Goal: Task Accomplishment & Management: Manage account settings

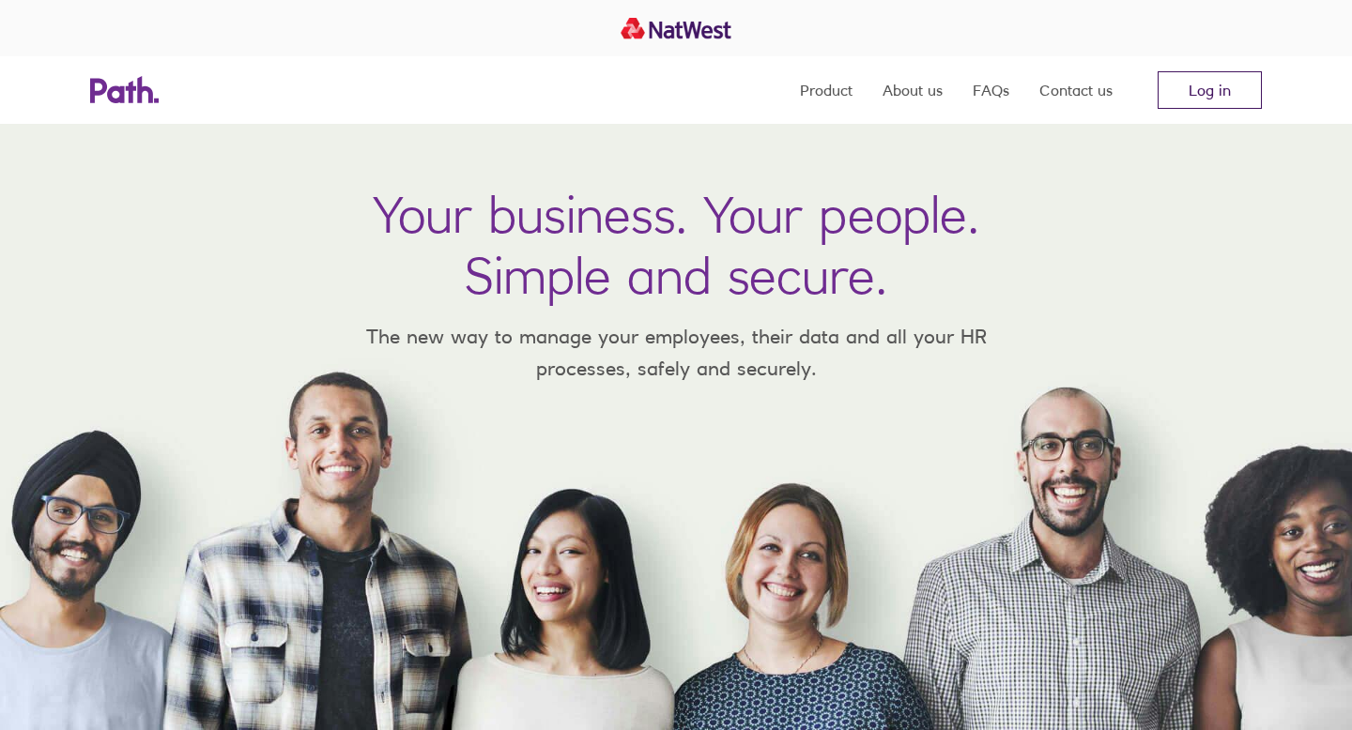
click at [1191, 89] on link "Log in" at bounding box center [1210, 90] width 104 height 38
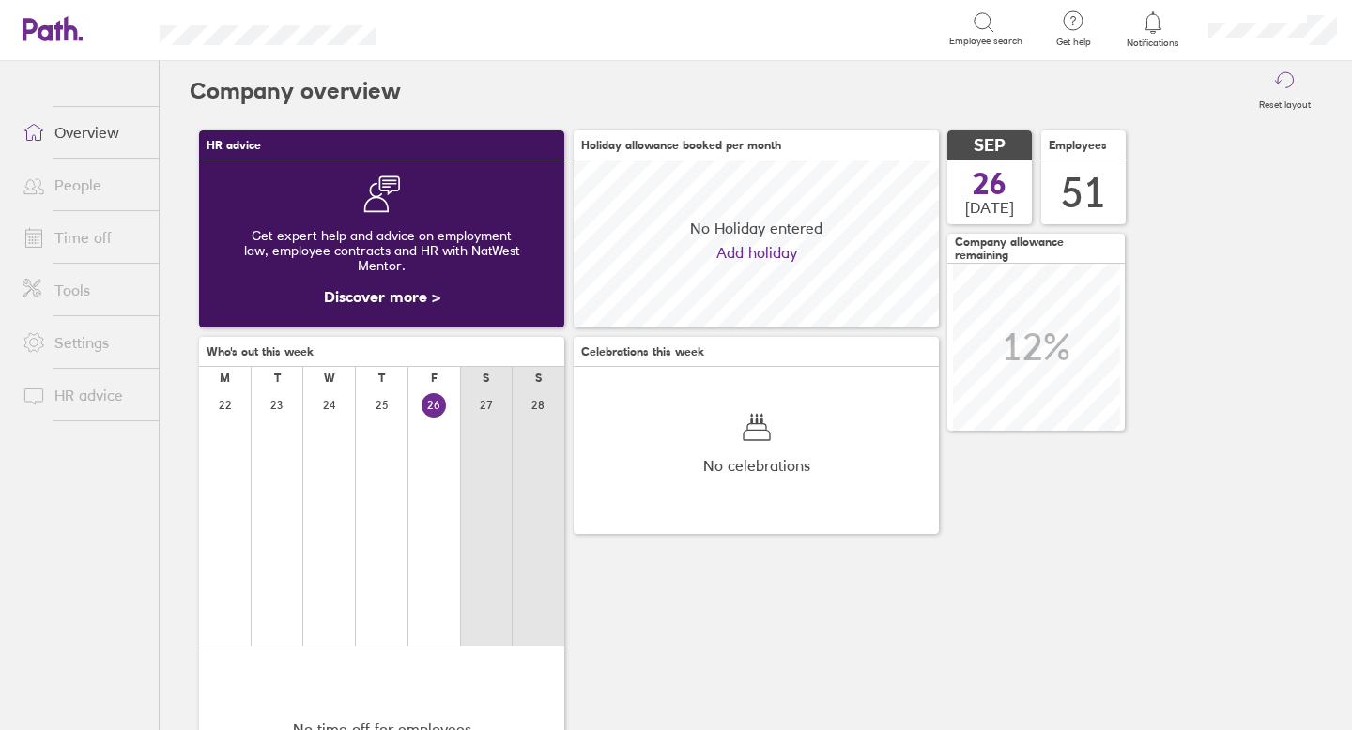
scroll to position [167, 365]
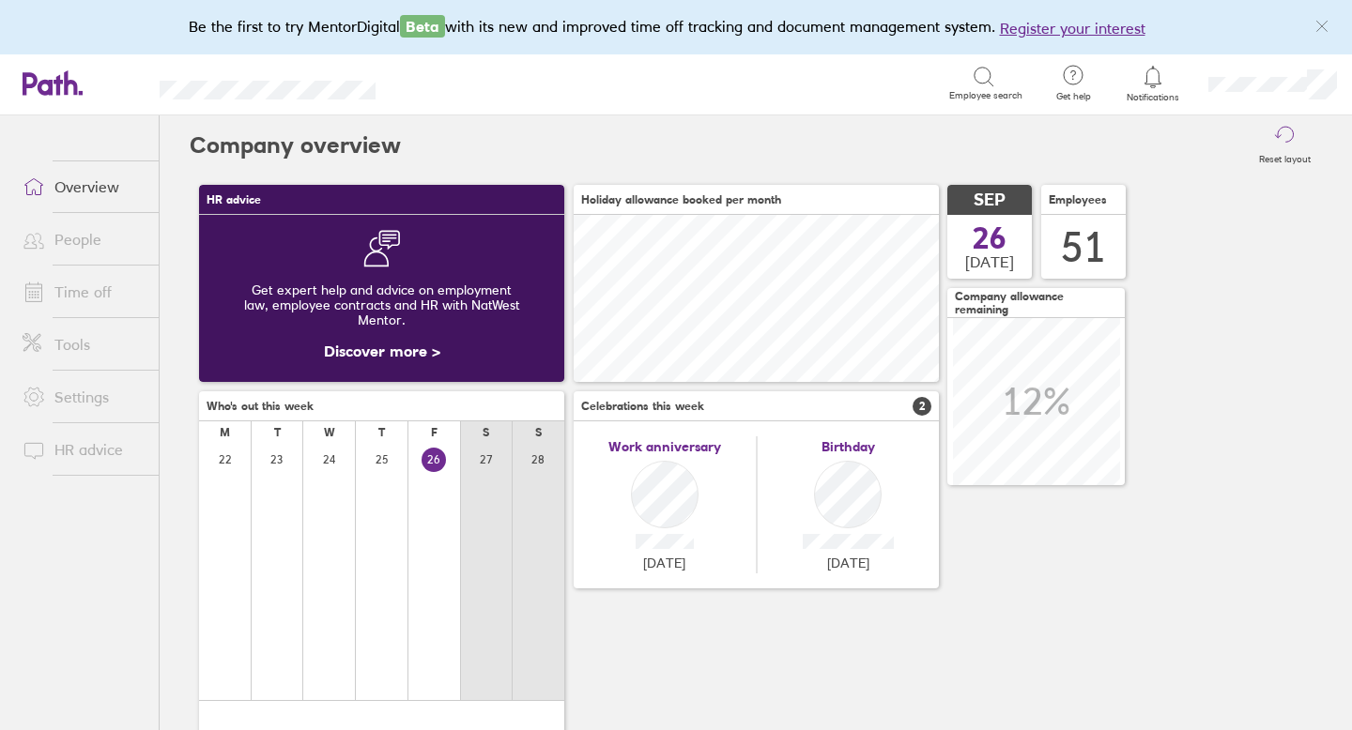
click at [93, 244] on link "People" at bounding box center [83, 240] width 151 height 38
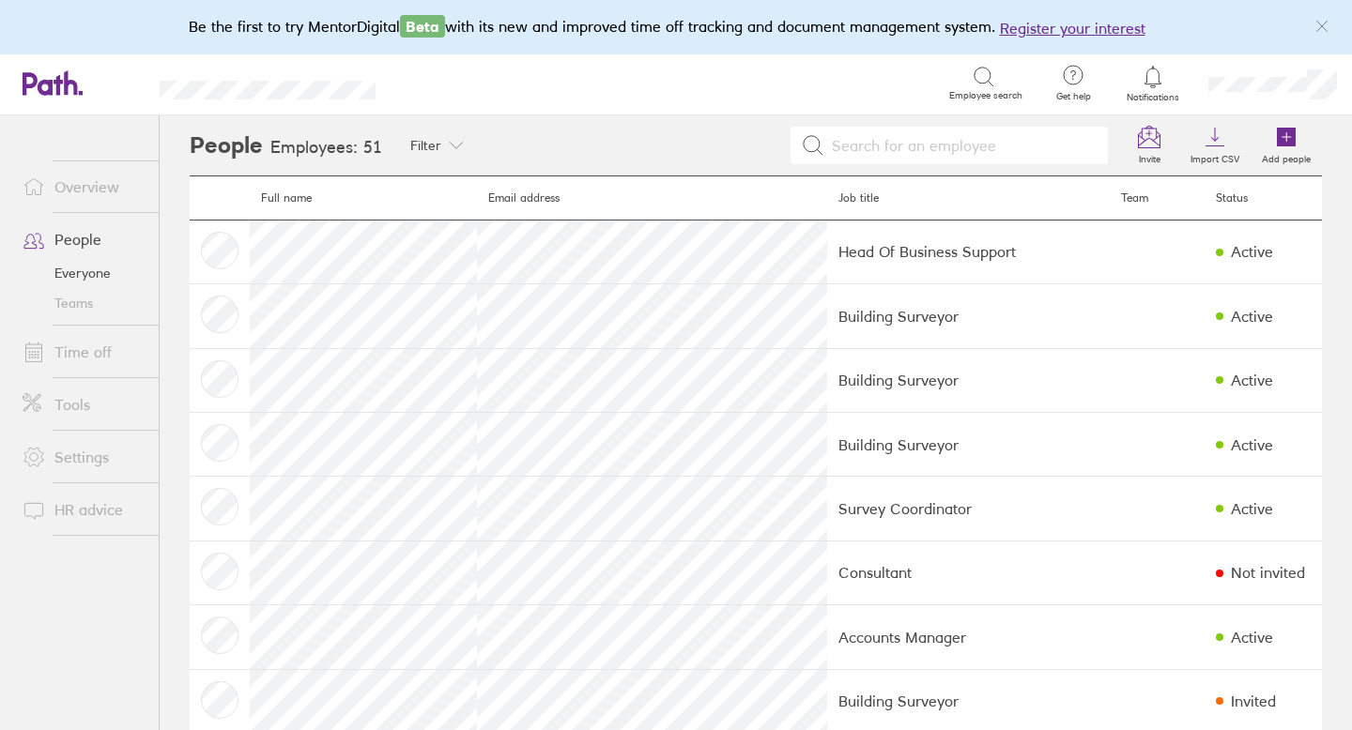
click at [105, 347] on link "Time off" at bounding box center [83, 352] width 151 height 38
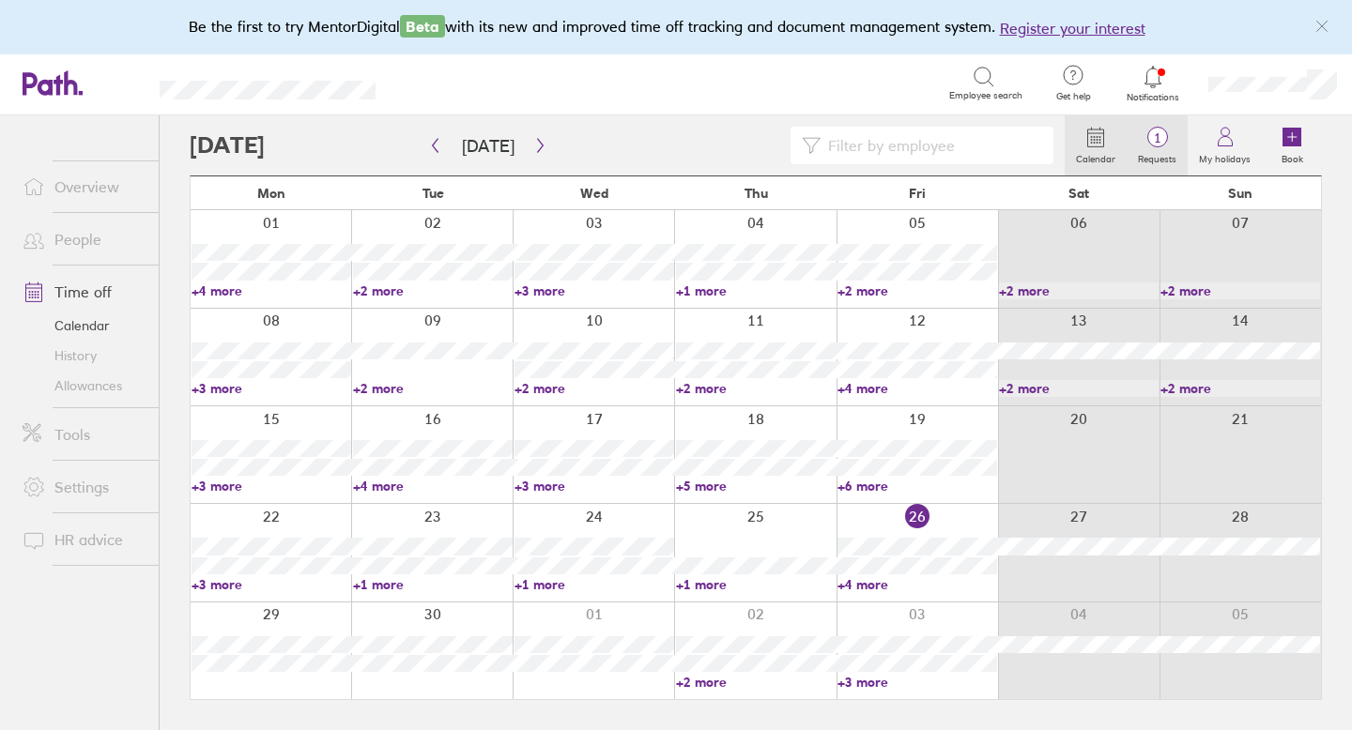
click at [1146, 135] on span "1" at bounding box center [1157, 137] width 61 height 15
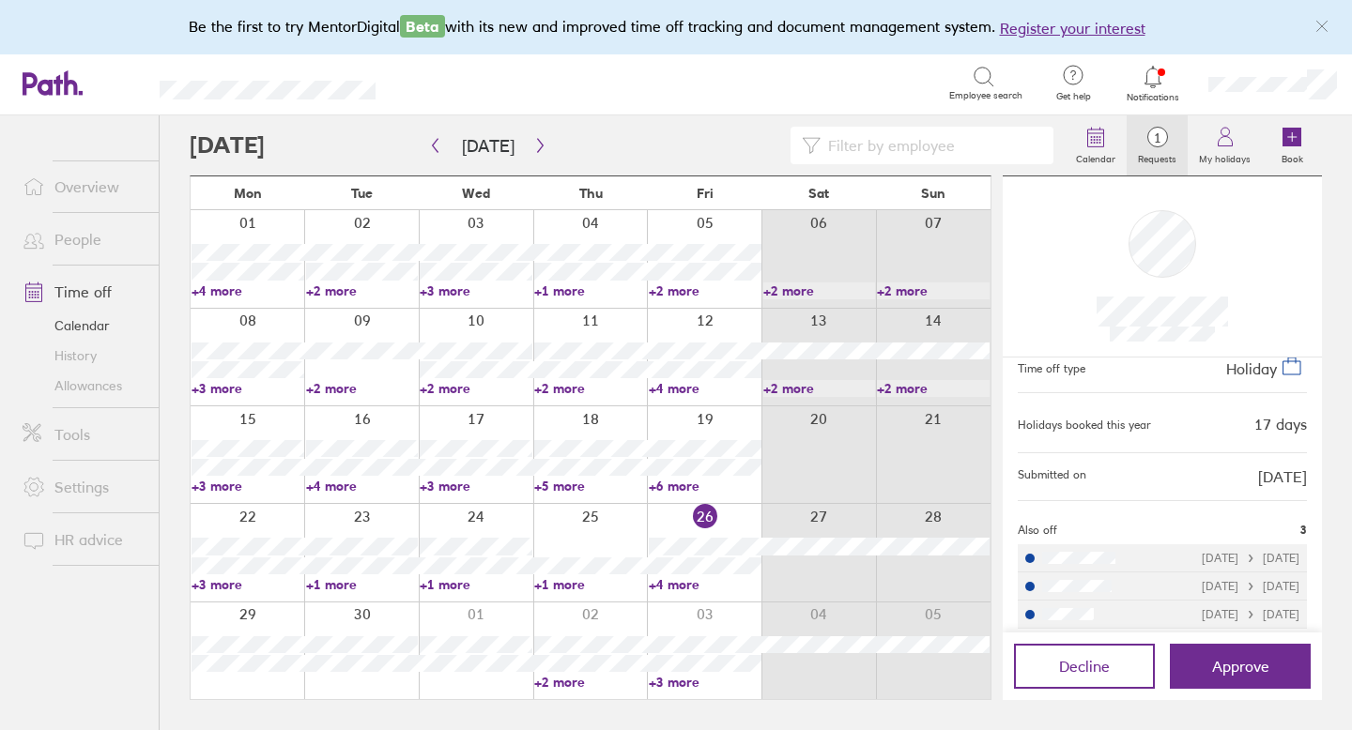
scroll to position [104, 0]
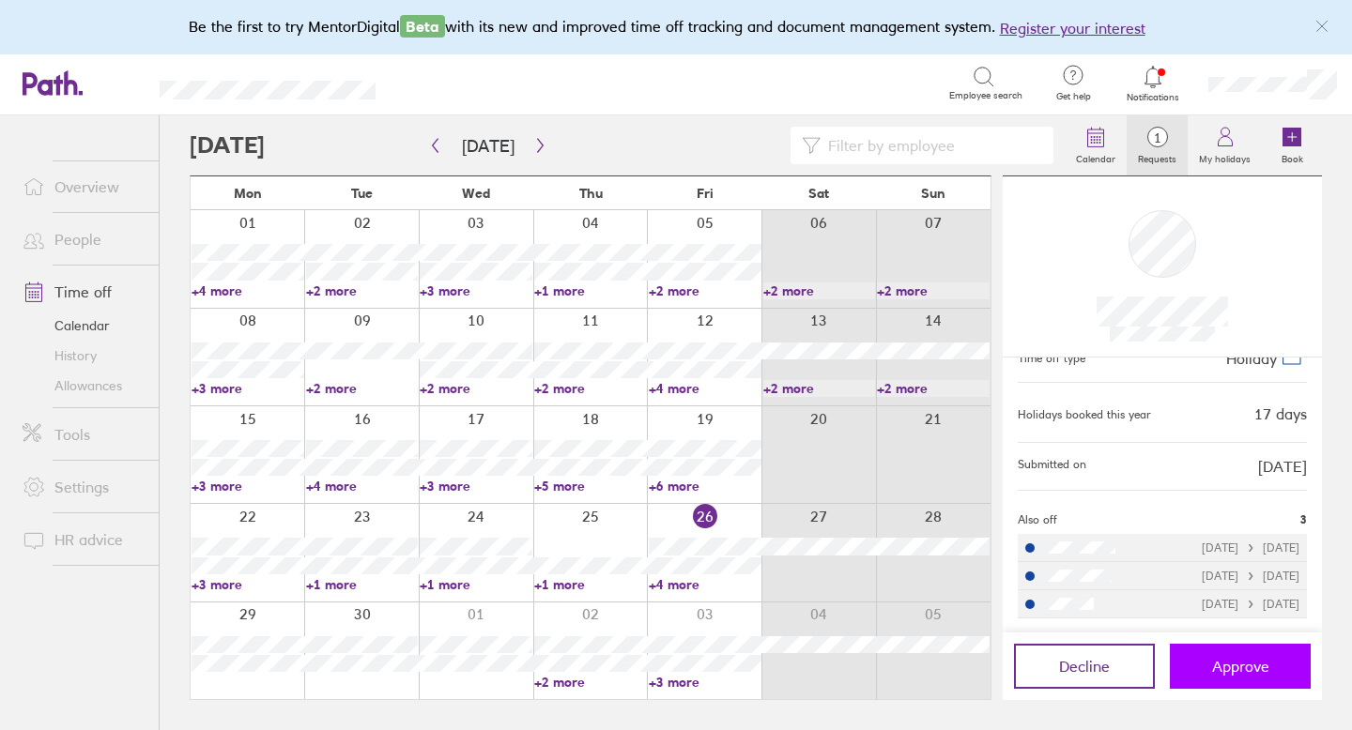
click at [1231, 653] on button "Approve" at bounding box center [1240, 666] width 141 height 45
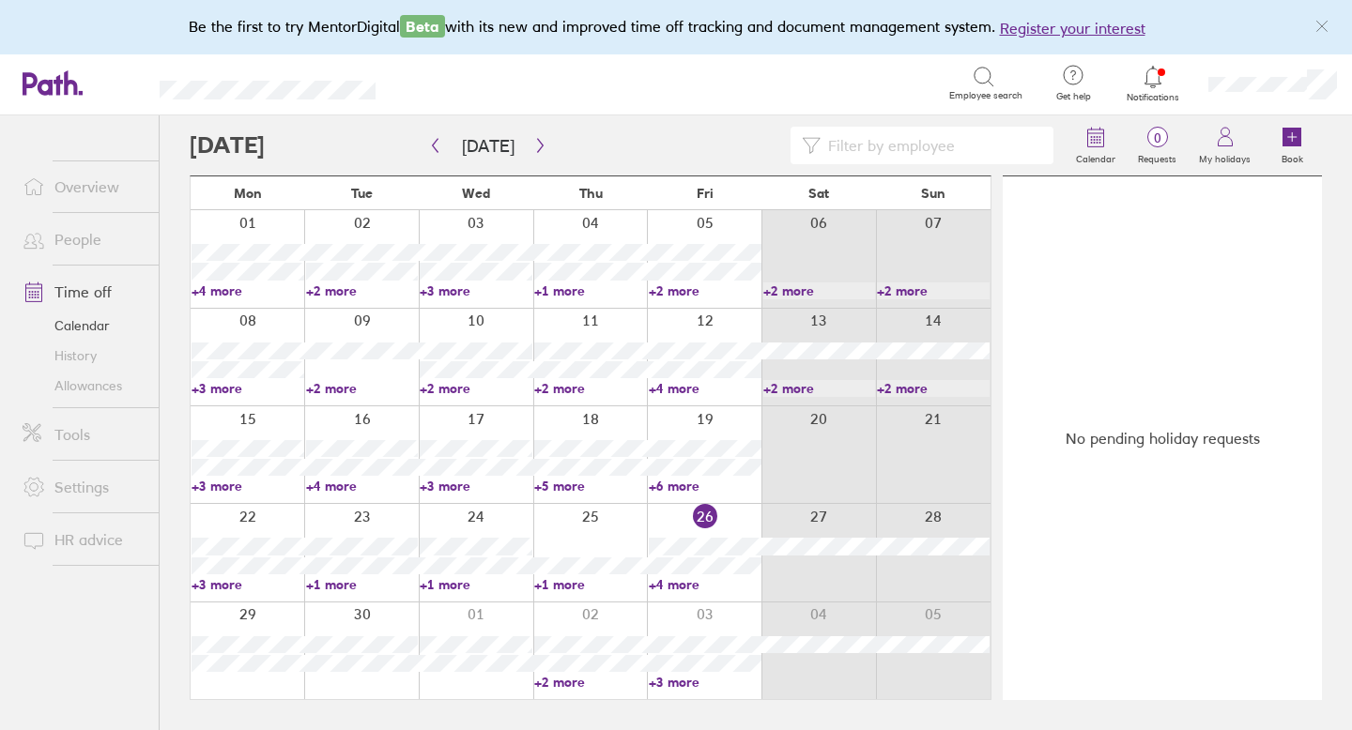
click at [1223, 674] on div "No pending holiday requests" at bounding box center [1162, 438] width 319 height 524
click at [107, 381] on link "Allowances" at bounding box center [83, 386] width 151 height 30
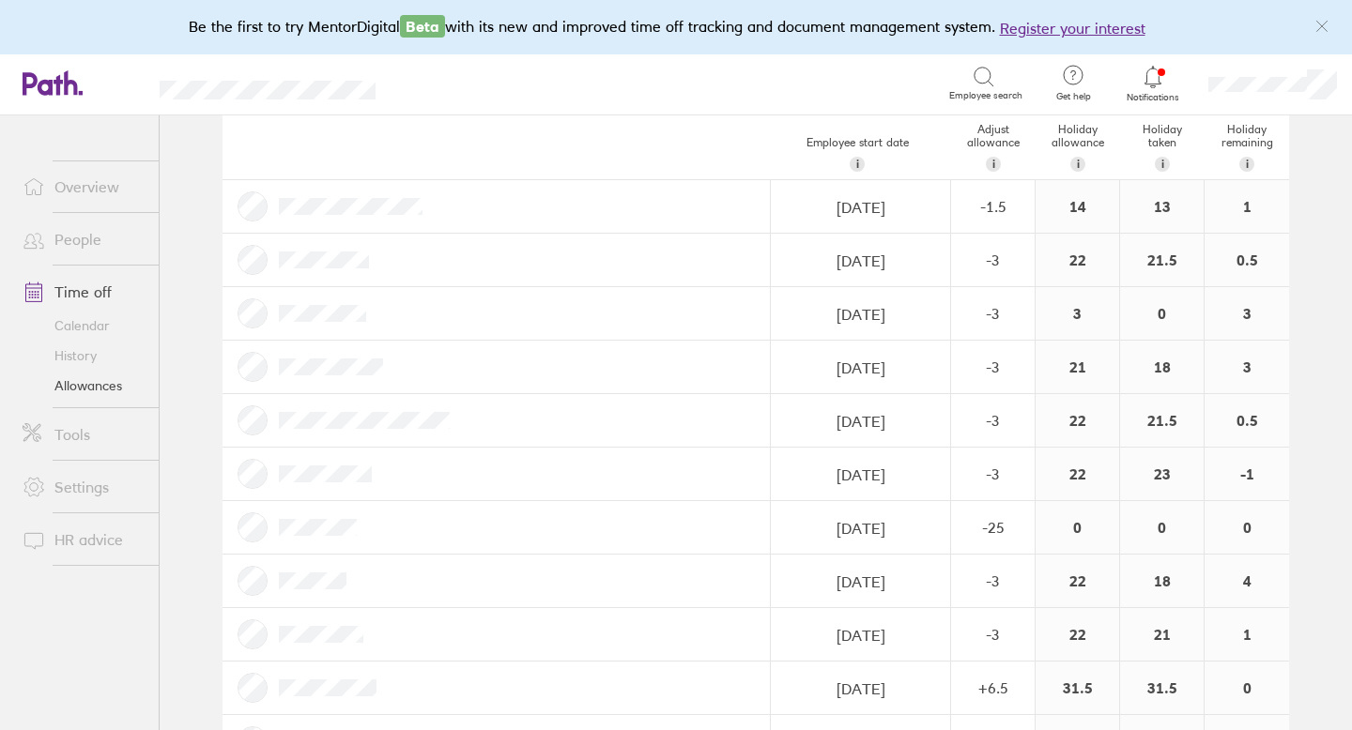
scroll to position [1275, 0]
